Goal: Task Accomplishment & Management: Manage account settings

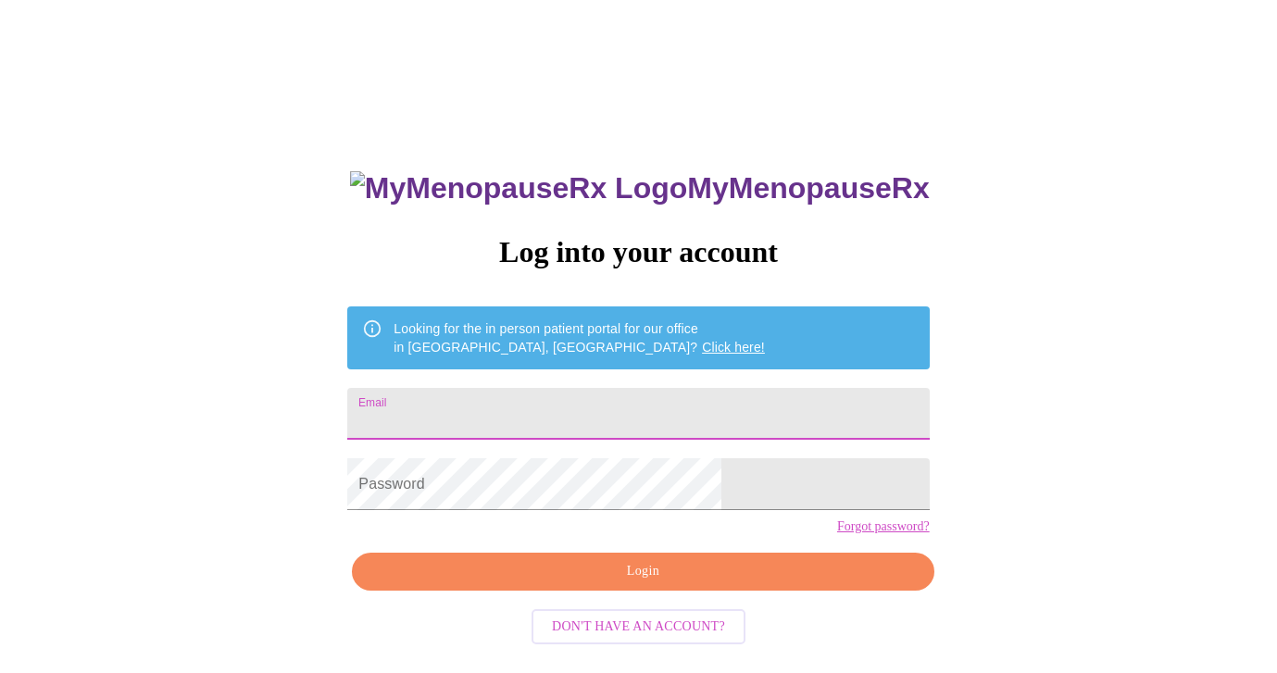
type input "[EMAIL_ADDRESS][DOMAIN_NAME]"
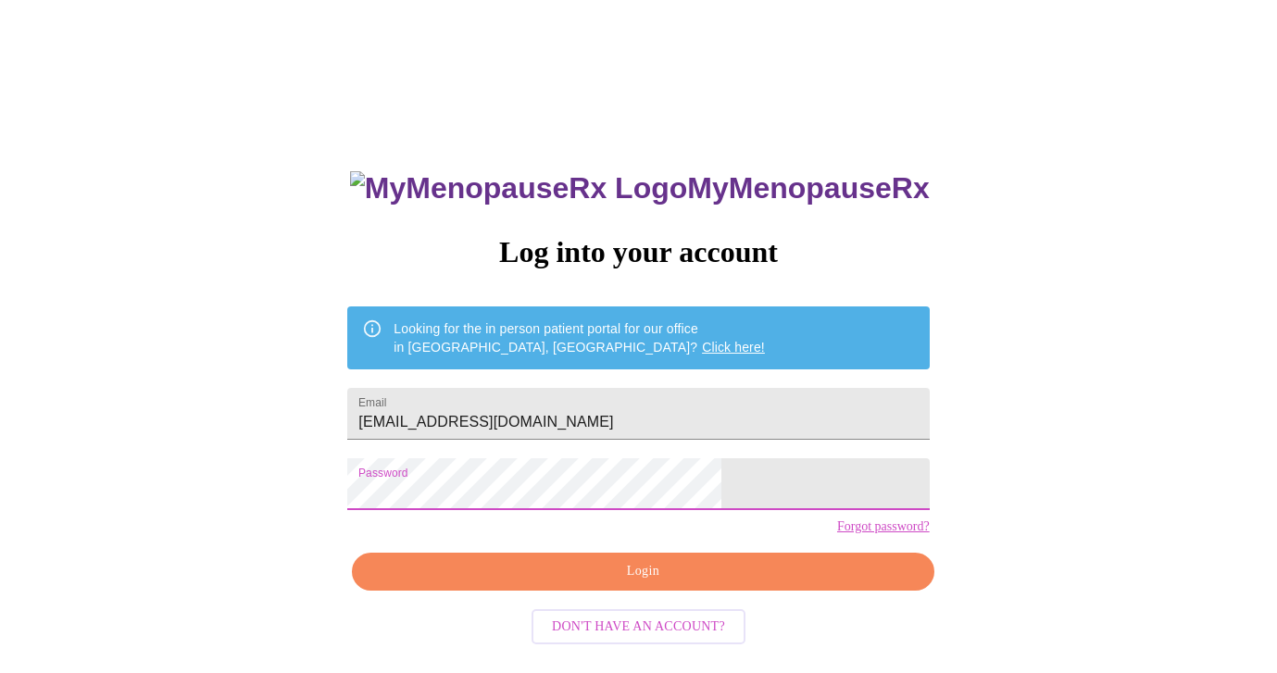
click at [623, 583] on span "Login" at bounding box center [642, 571] width 539 height 23
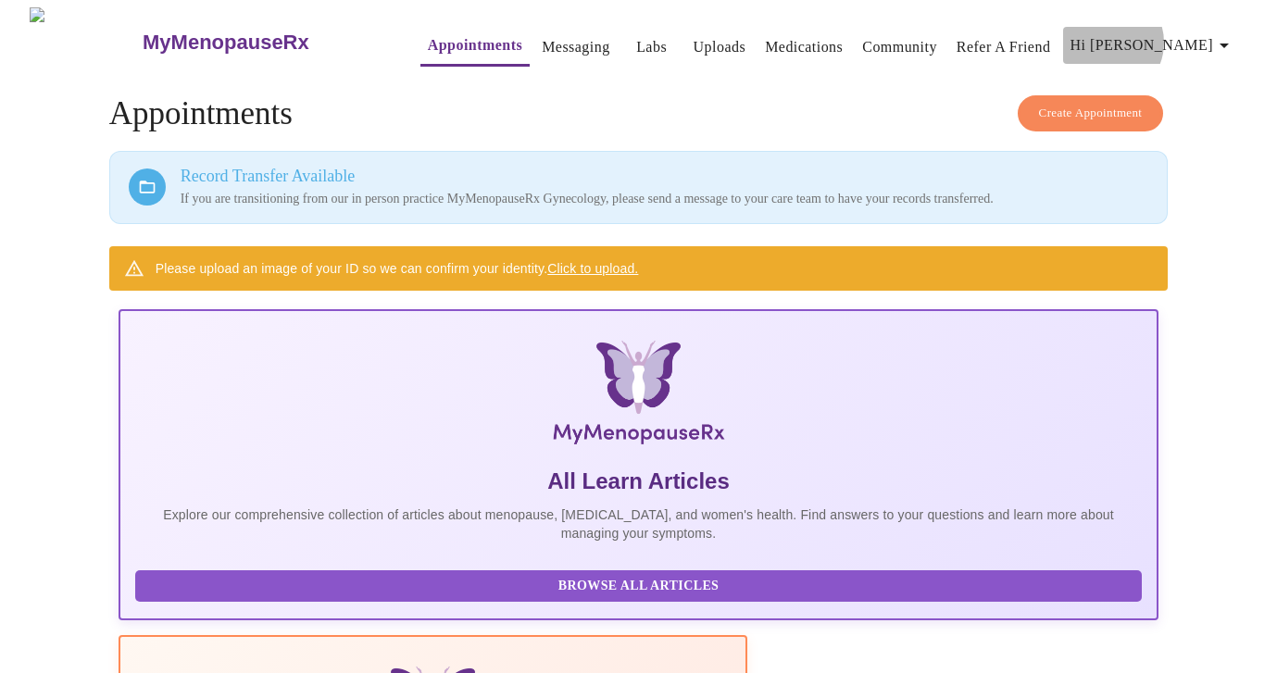
click at [1198, 35] on span "Hi [PERSON_NAME]" at bounding box center [1153, 45] width 165 height 26
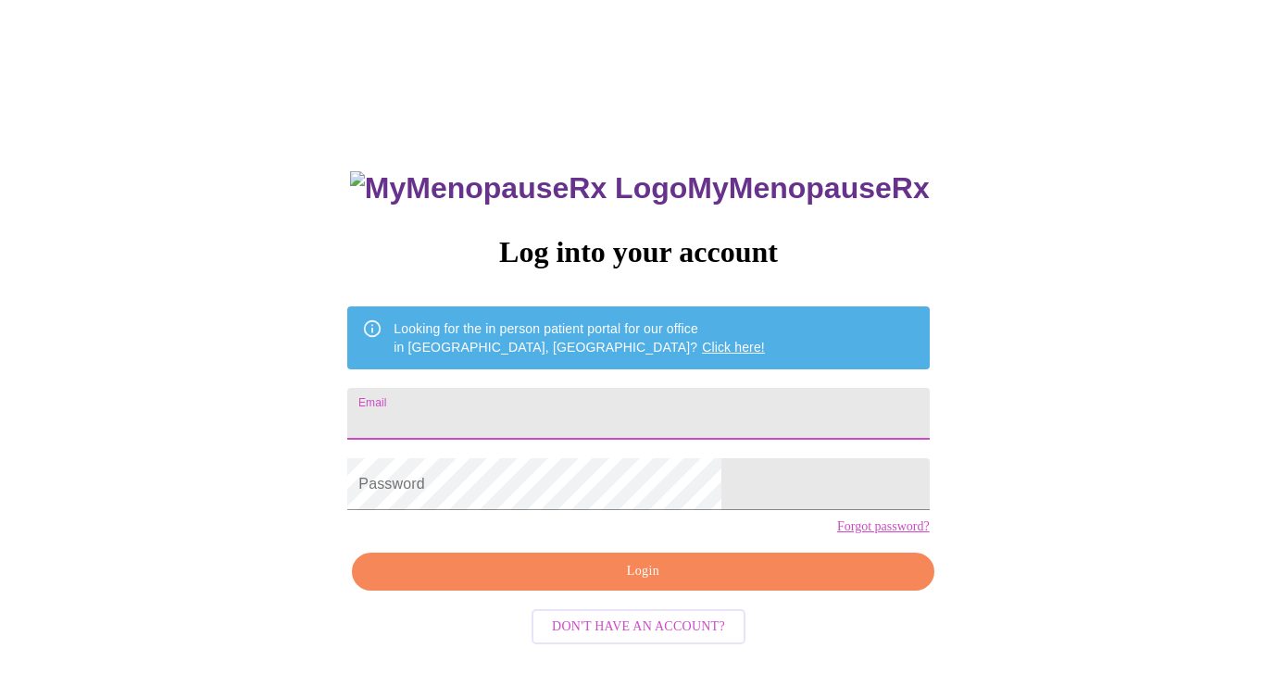
type input "[EMAIL_ADDRESS][DOMAIN_NAME]"
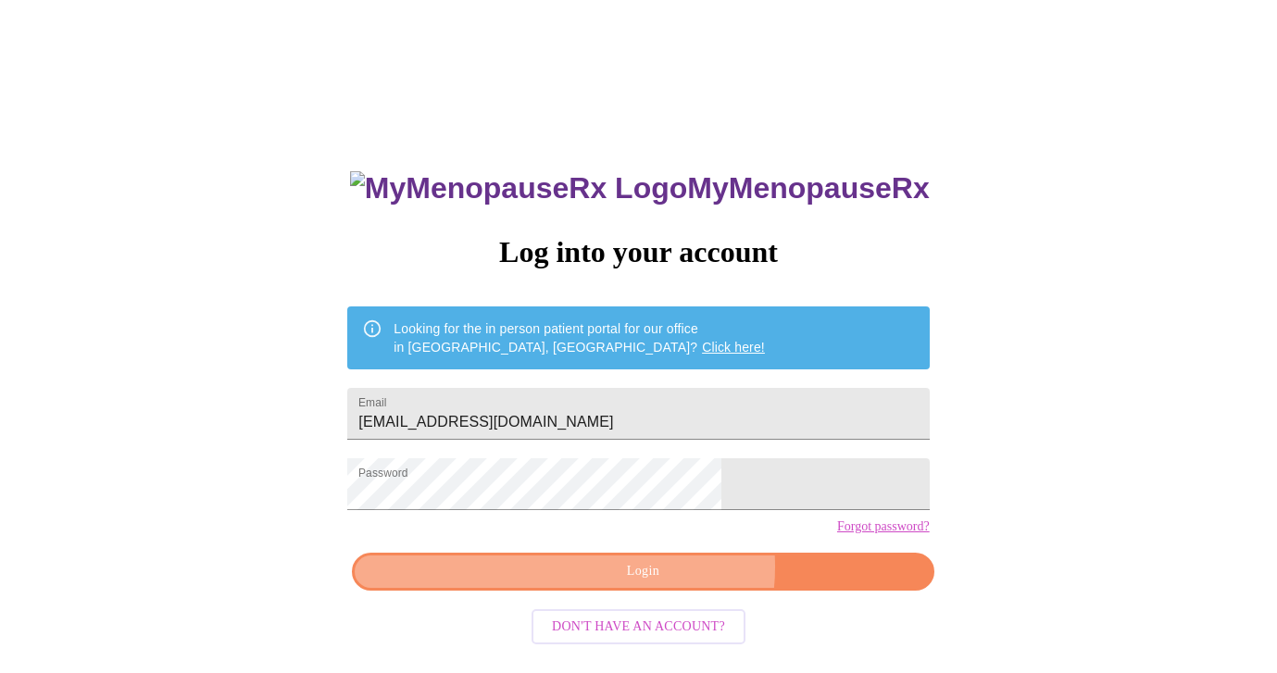
click at [670, 583] on span "Login" at bounding box center [642, 571] width 539 height 23
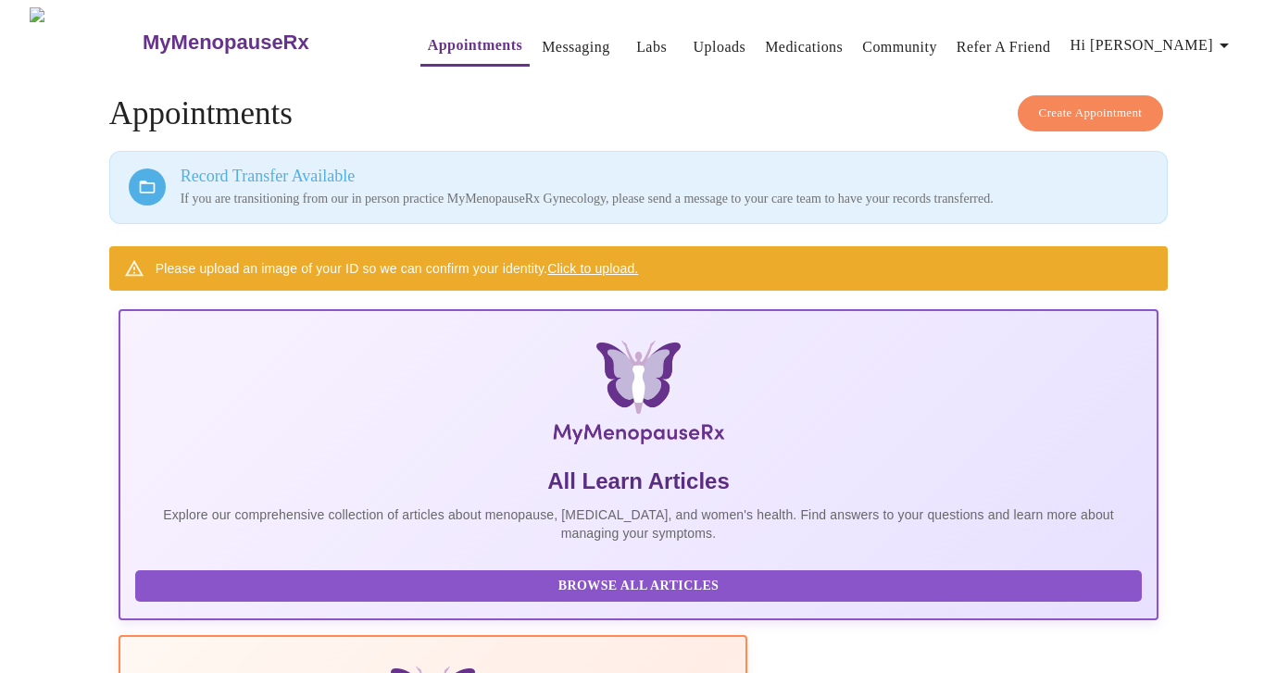
click at [694, 40] on link "Uploads" at bounding box center [720, 47] width 53 height 26
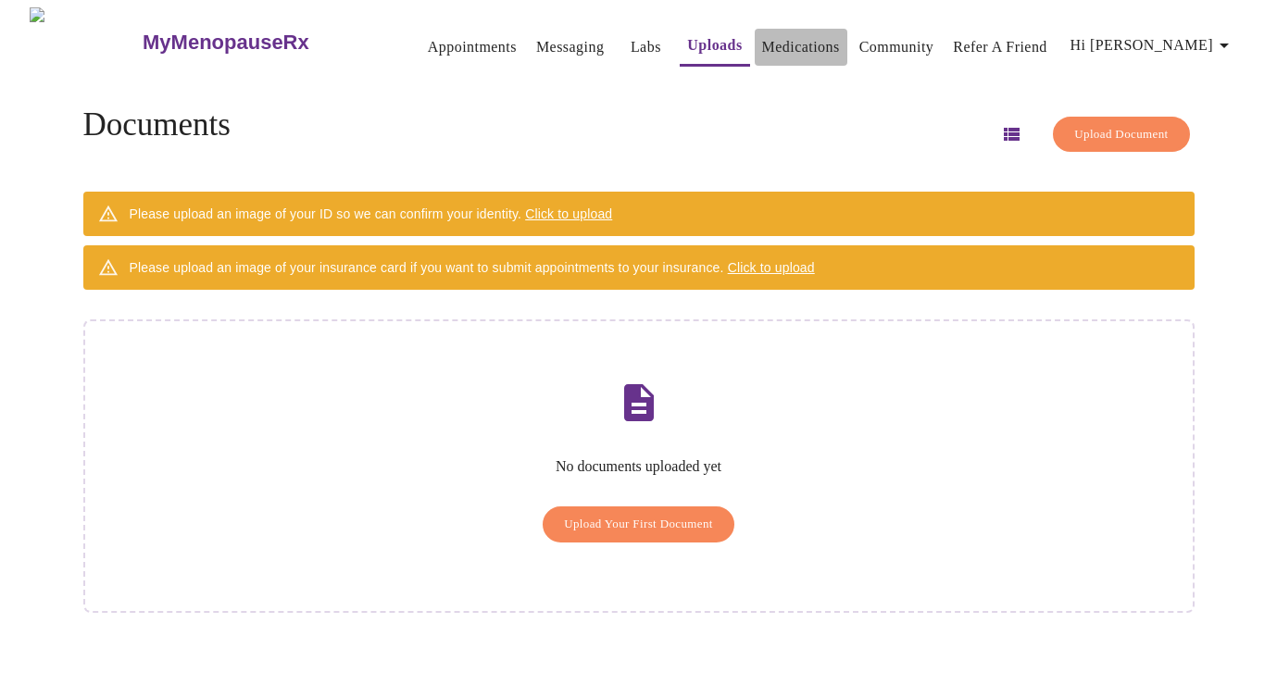
click at [762, 47] on link "Medications" at bounding box center [801, 47] width 78 height 26
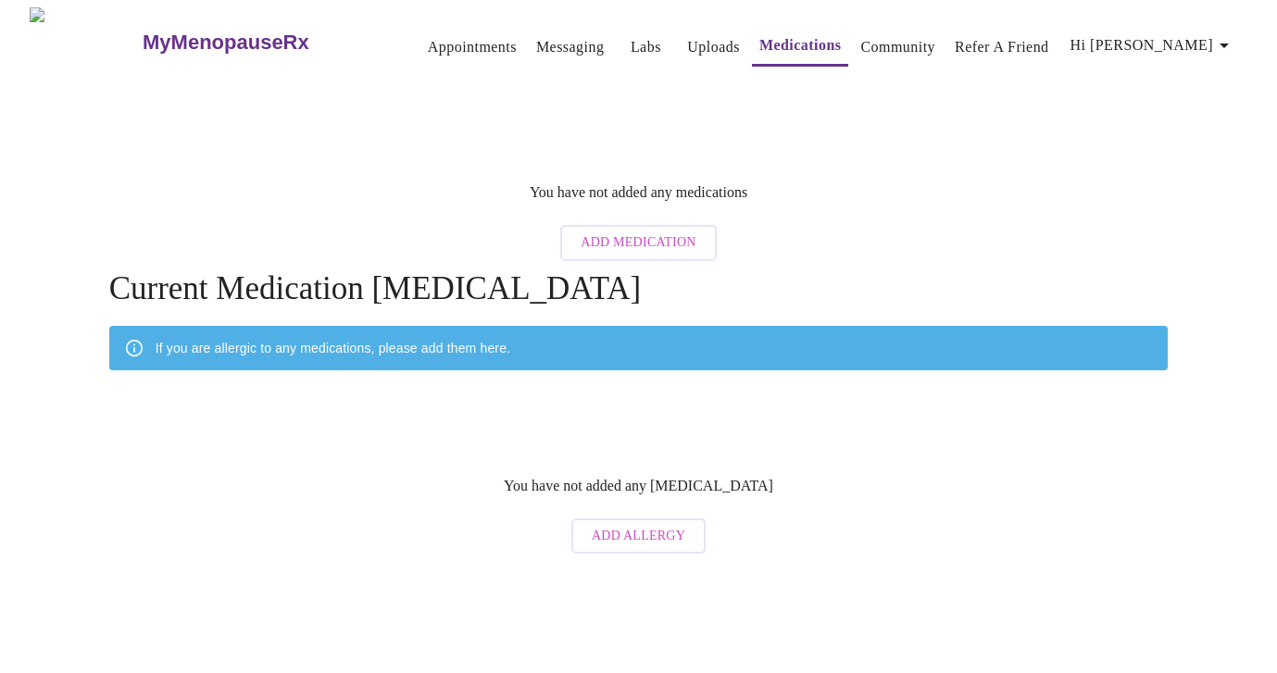
click at [536, 42] on link "Messaging" at bounding box center [570, 47] width 68 height 26
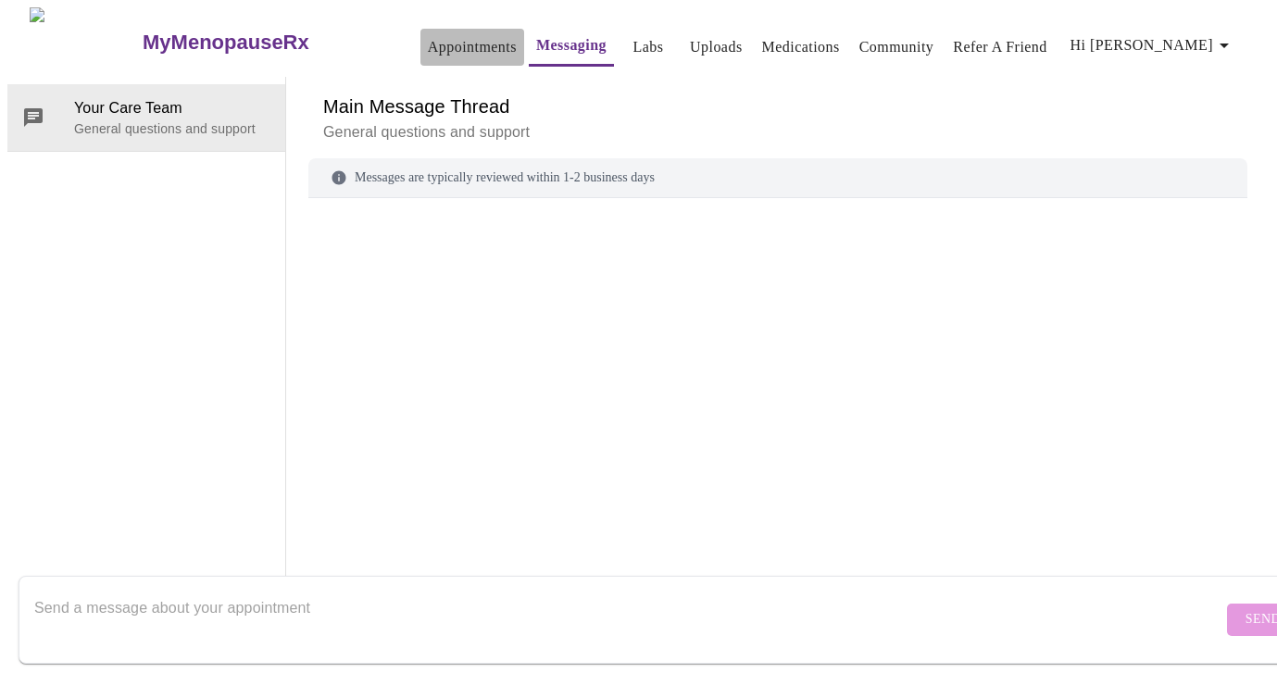
click at [445, 34] on link "Appointments" at bounding box center [472, 47] width 89 height 26
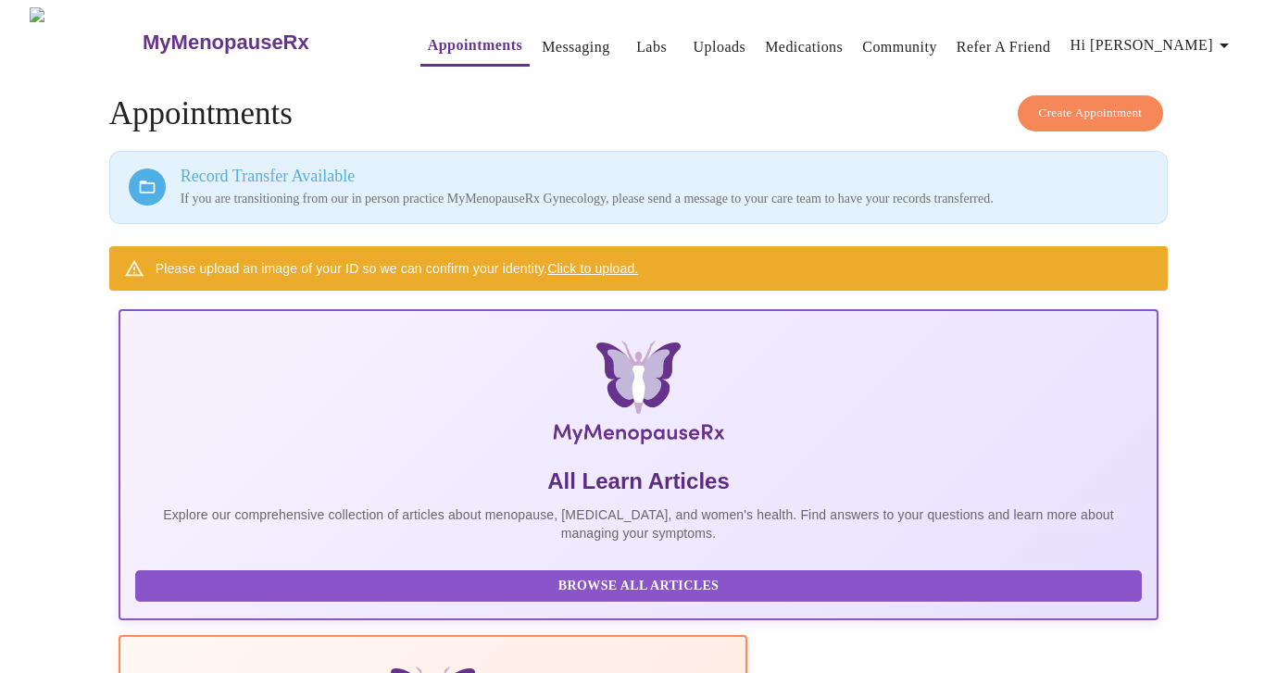
click at [193, 34] on h3 "MyMenopauseRx" at bounding box center [226, 43] width 167 height 24
click at [1229, 44] on icon "button" at bounding box center [1224, 46] width 9 height 5
click at [1203, 40] on li "Settings" at bounding box center [1201, 38] width 85 height 33
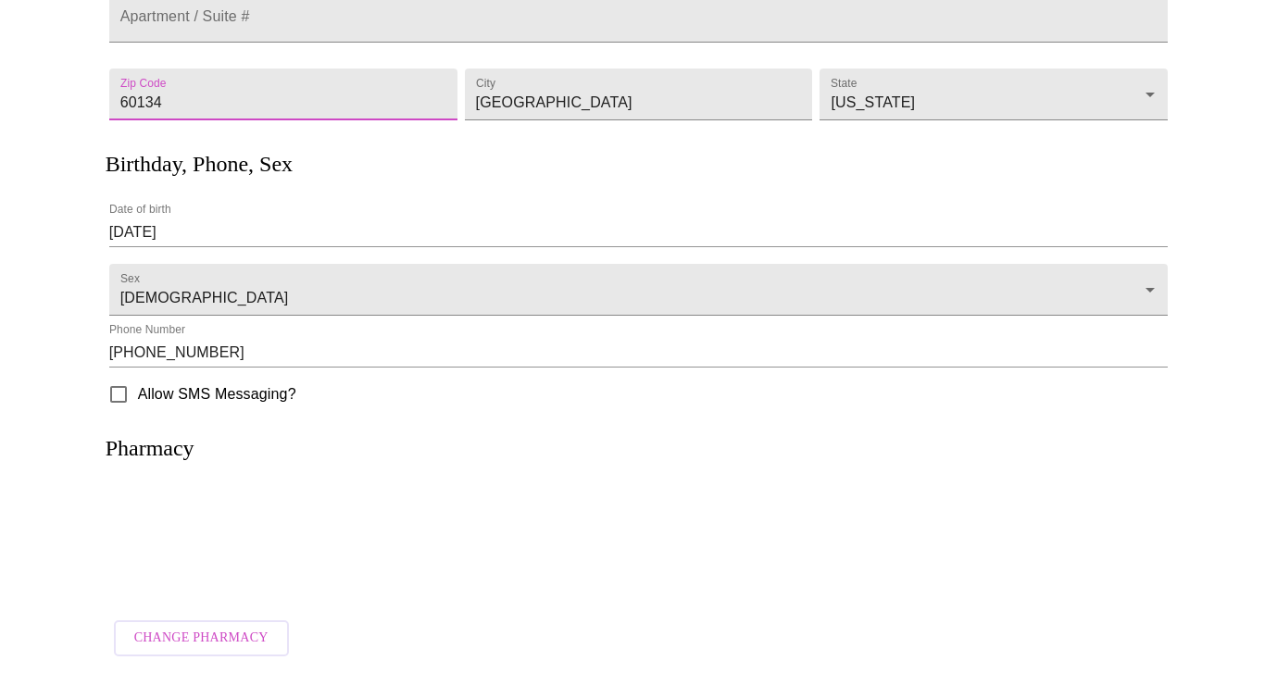
scroll to position [333, 0]
click at [621, 520] on p at bounding box center [639, 545] width 1022 height 50
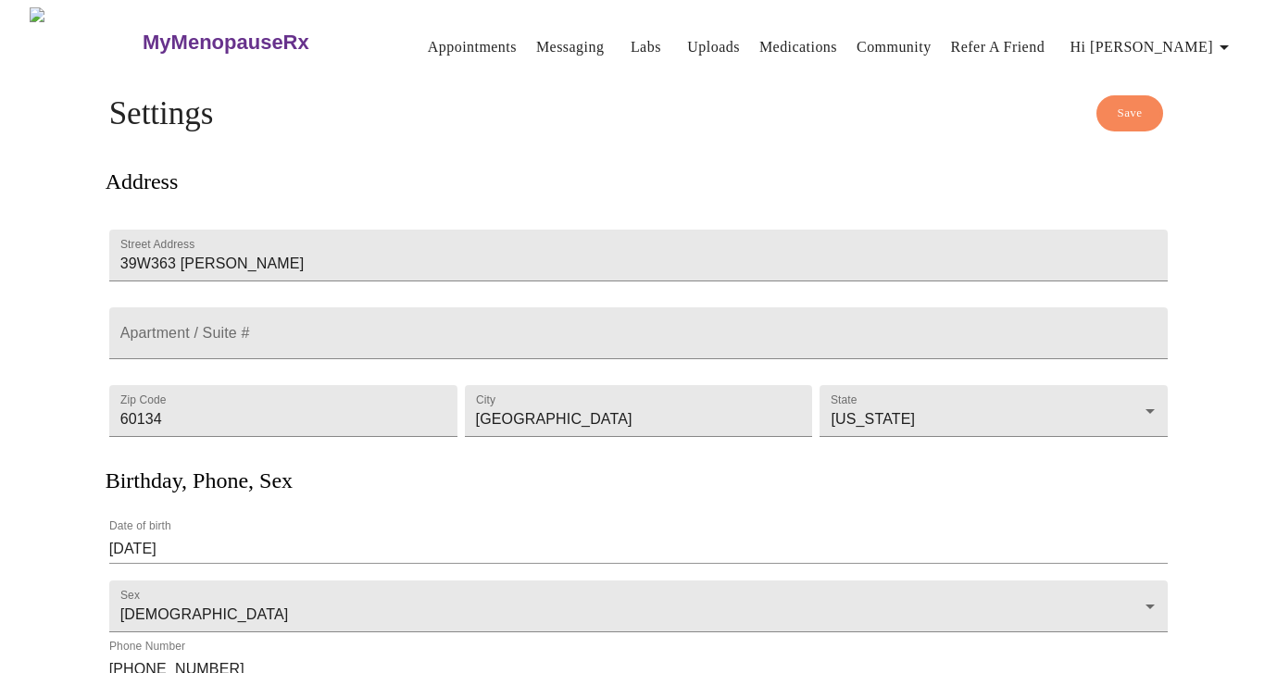
scroll to position [0, 0]
click at [1184, 35] on span "Hi [PERSON_NAME]" at bounding box center [1153, 47] width 165 height 26
